Goal: Complete application form

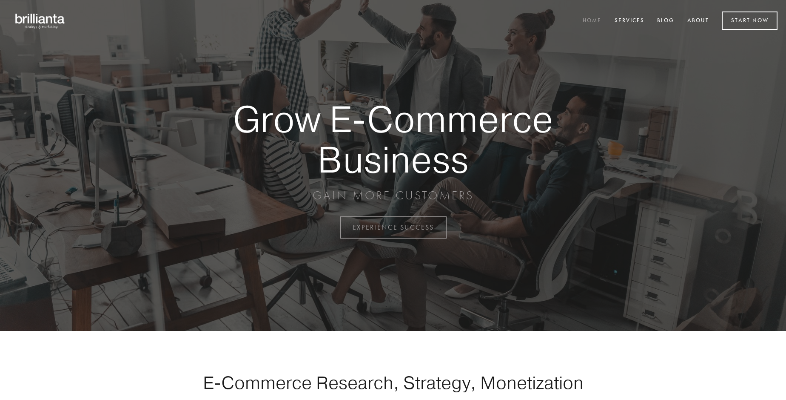
scroll to position [2230, 0]
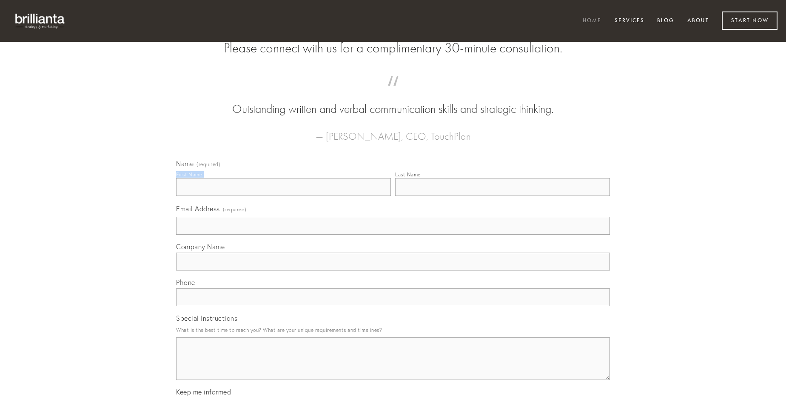
type input "[PERSON_NAME]"
click at [502, 196] on input "Last Name" at bounding box center [502, 187] width 215 height 18
type input "[PERSON_NAME]"
click at [393, 234] on input "Email Address (required)" at bounding box center [393, 226] width 434 height 18
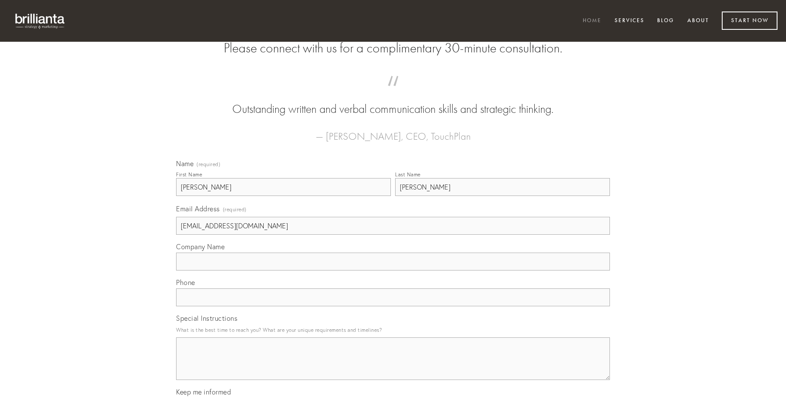
type input "[EMAIL_ADDRESS][DOMAIN_NAME]"
click at [393, 270] on input "Company Name" at bounding box center [393, 261] width 434 height 18
type input "quae"
click at [393, 306] on input "text" at bounding box center [393, 297] width 434 height 18
click at [393, 366] on textarea "Special Instructions" at bounding box center [393, 358] width 434 height 43
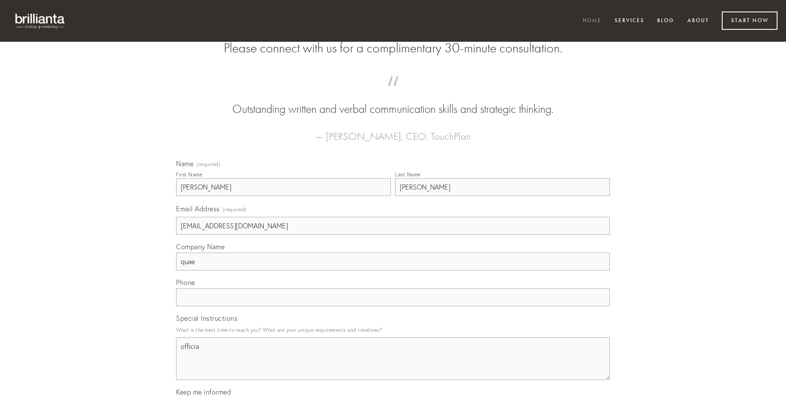
type textarea "officia"
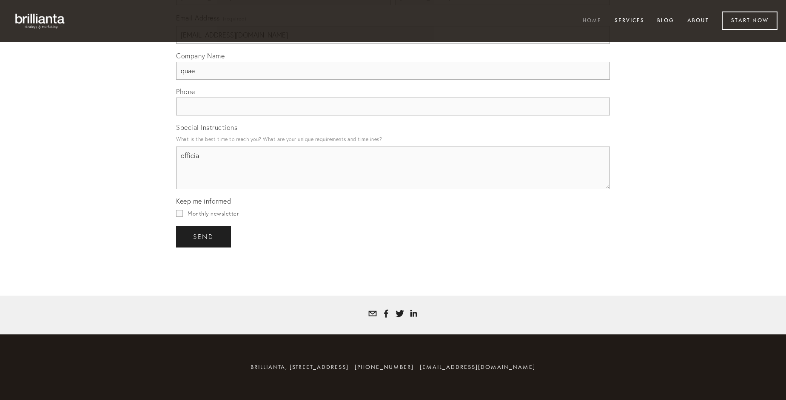
click at [204, 236] on span "send" at bounding box center [203, 237] width 21 height 8
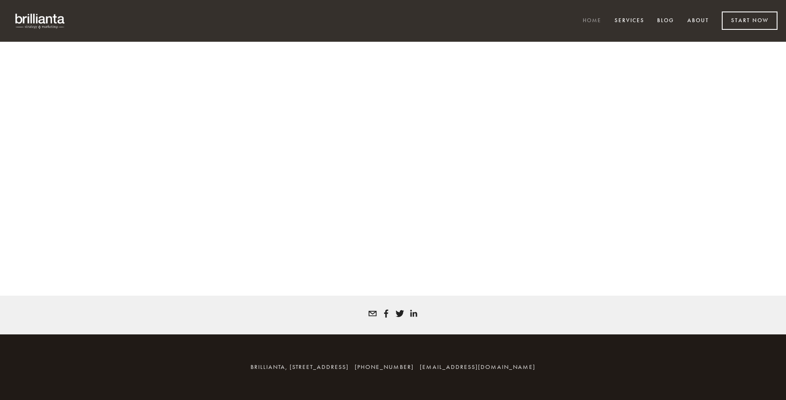
scroll to position [2219, 0]
